Goal: Find specific page/section: Find specific page/section

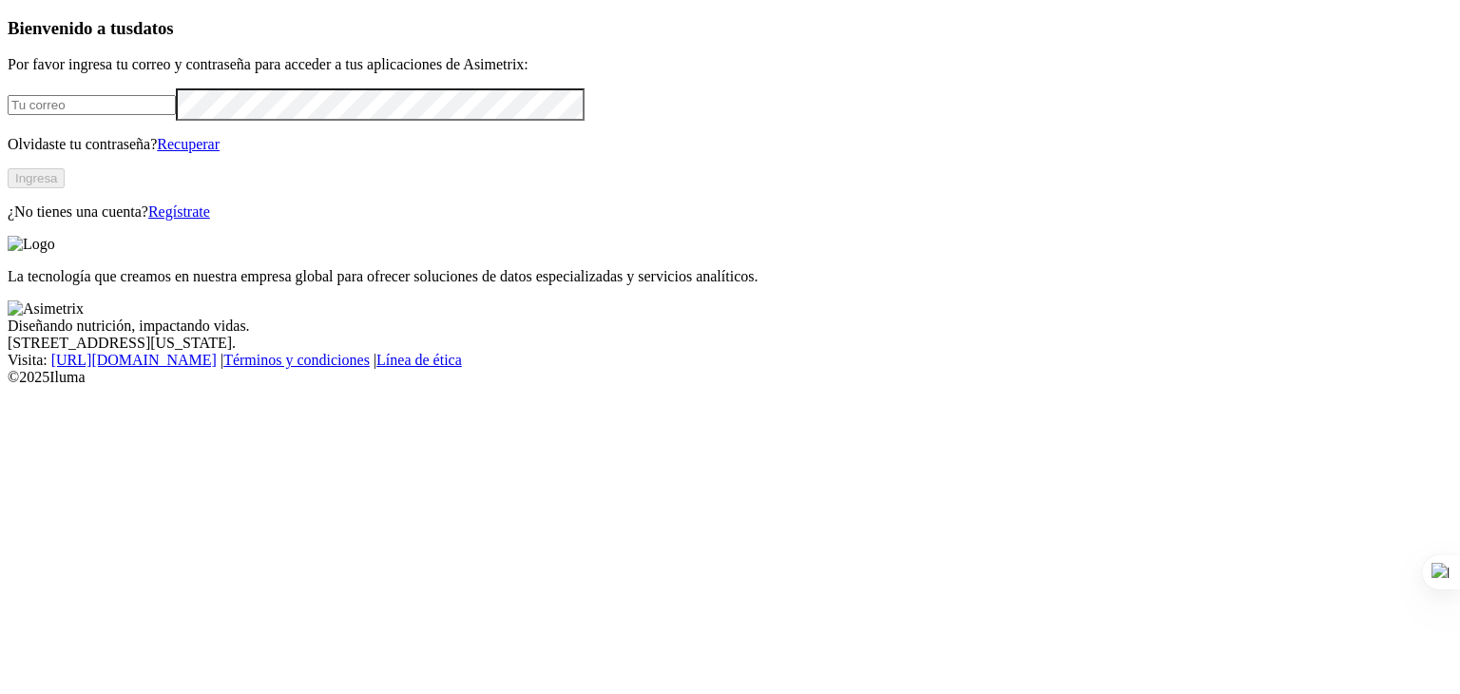
type input "[PERSON_NAME][EMAIL_ADDRESS][DOMAIN_NAME]"
click at [65, 188] on button "Ingresa" at bounding box center [36, 178] width 57 height 20
